Goal: Transaction & Acquisition: Purchase product/service

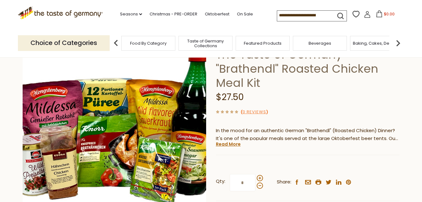
scroll to position [63, 0]
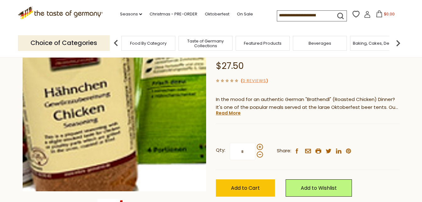
scroll to position [94, 0]
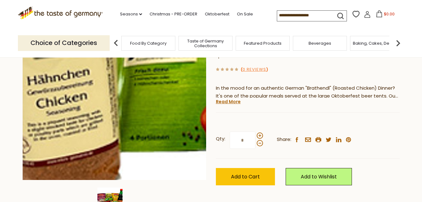
click at [61, 142] on img at bounding box center [115, 88] width 184 height 184
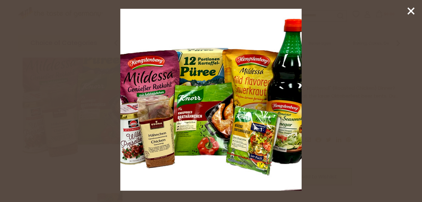
click at [159, 144] on img at bounding box center [211, 100] width 182 height 182
click at [411, 11] on g at bounding box center [411, 11] width 6 height 6
